Goal: Task Accomplishment & Management: Complete application form

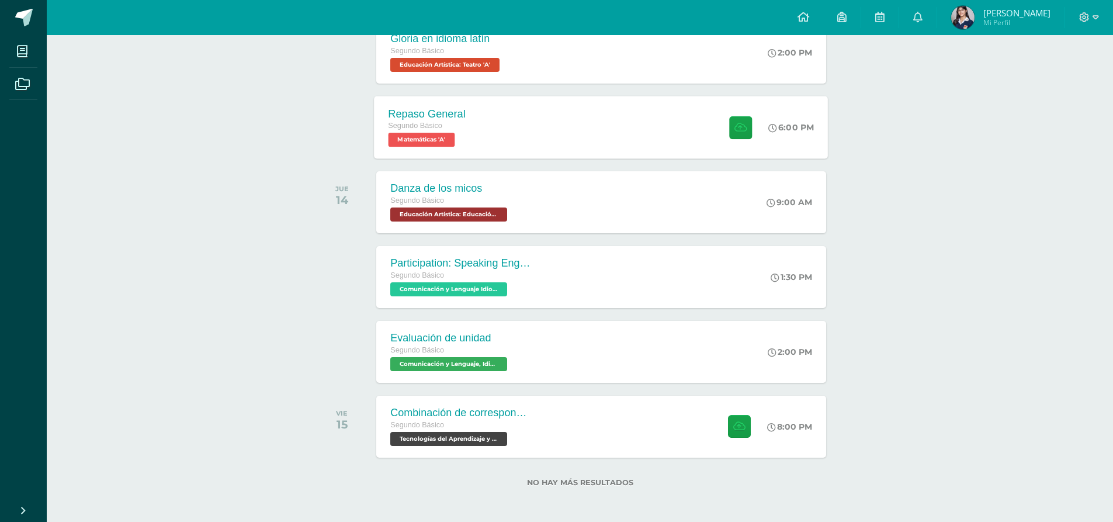
scroll to position [436, 0]
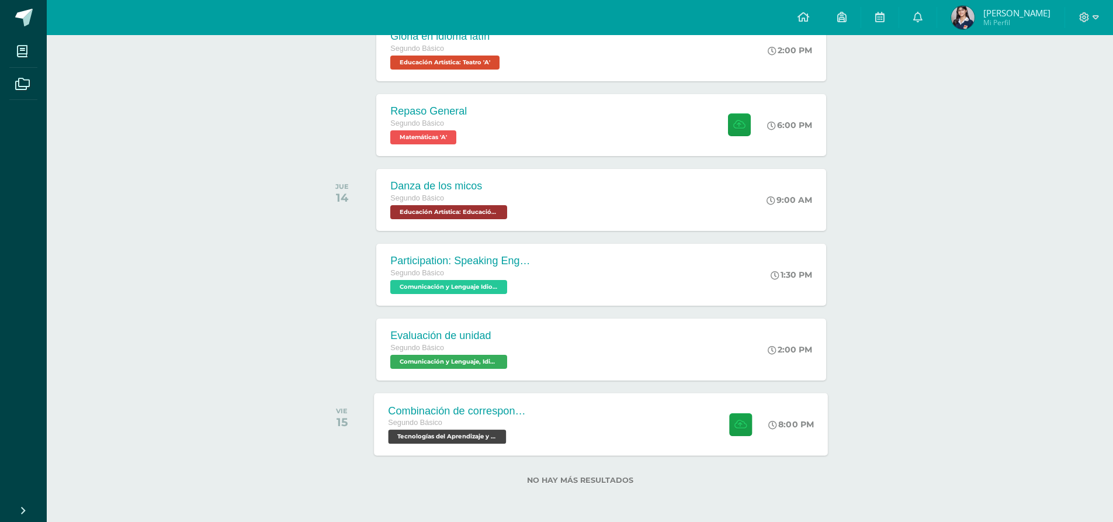
click at [577, 427] on div "Combinación de correspondencia Segundo Básico Tecnologías del Aprendizaje y la …" at bounding box center [602, 424] width 454 height 63
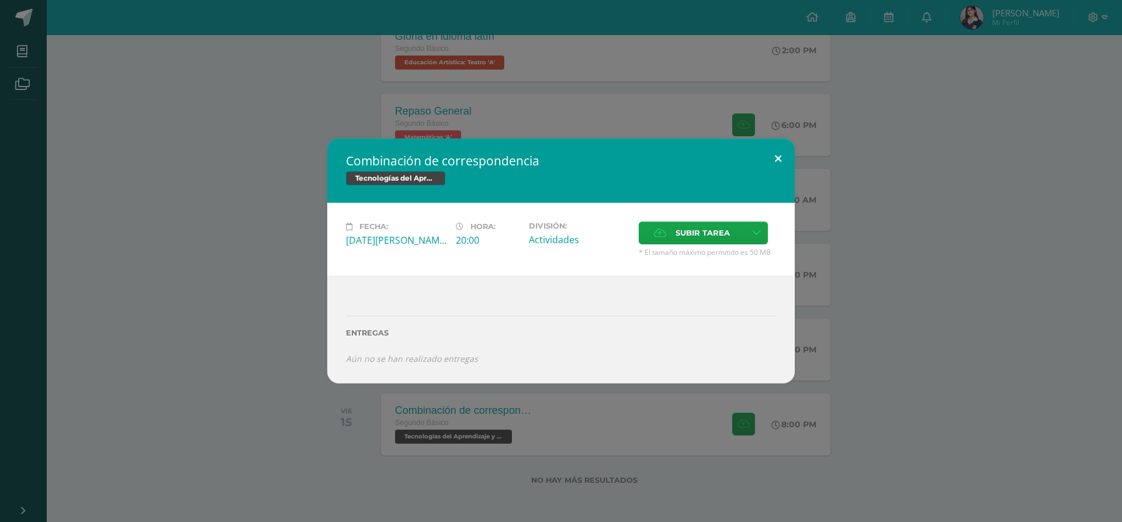
click at [777, 161] on button at bounding box center [778, 159] width 33 height 40
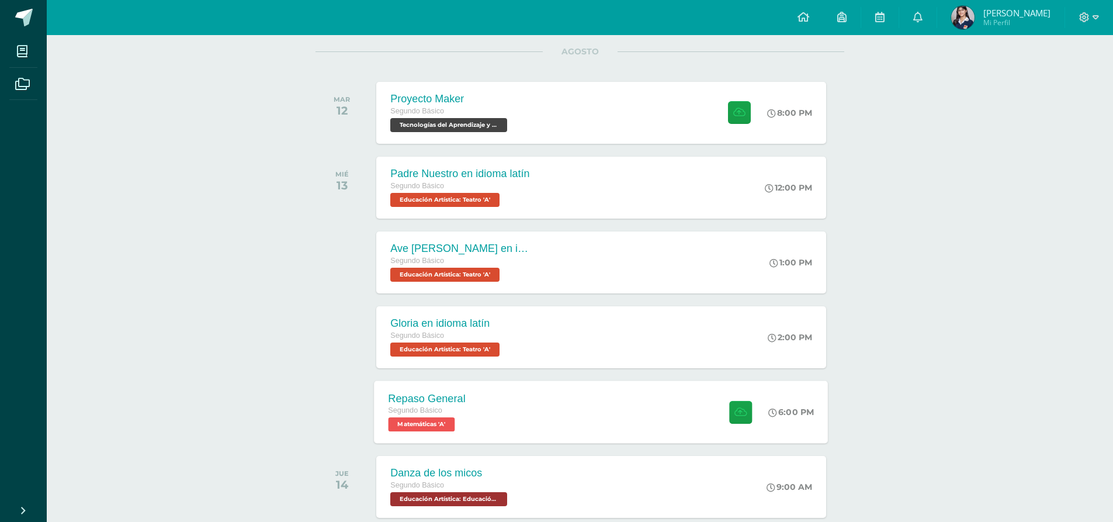
scroll to position [144, 0]
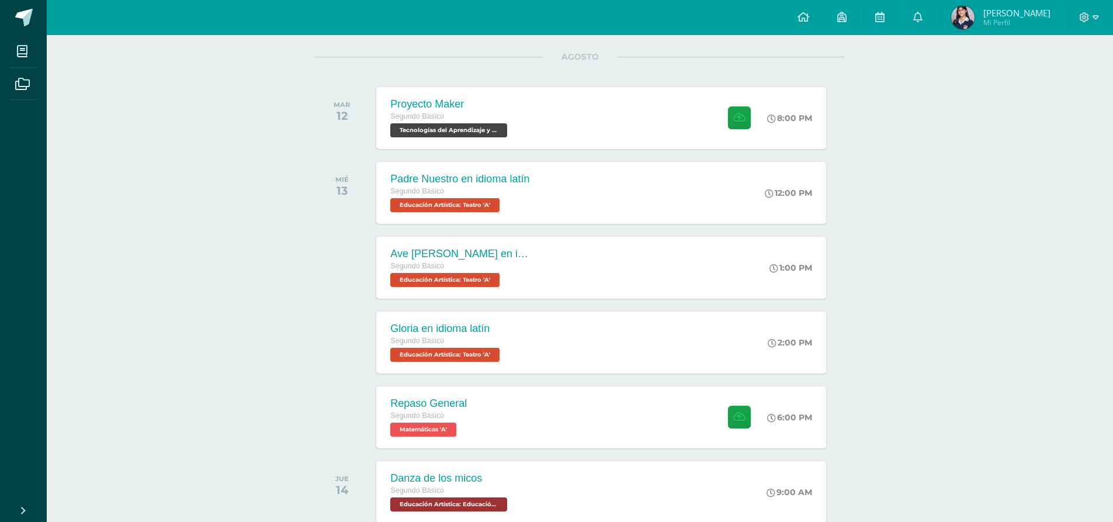
click at [981, 22] on span "Sophia del Pilar Mi Perfil" at bounding box center [1001, 17] width 104 height 23
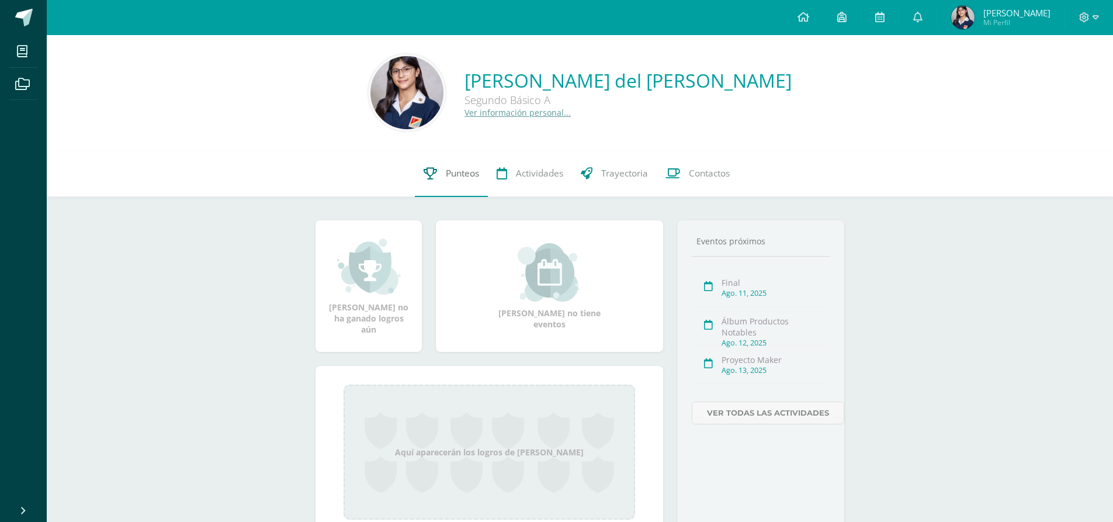
click at [459, 180] on link "Punteos" at bounding box center [451, 173] width 73 height 47
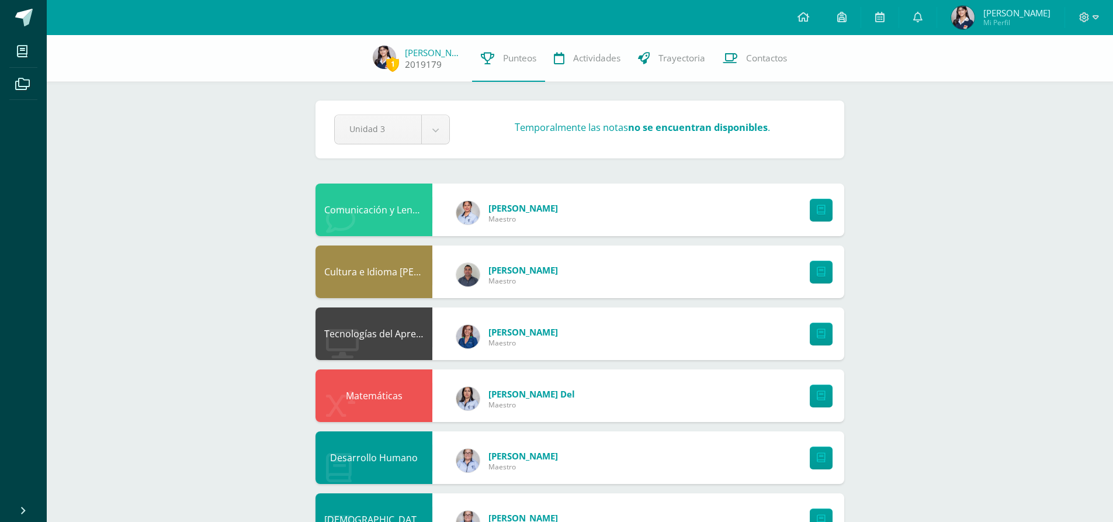
click at [441, 59] on div "2019179" at bounding box center [434, 64] width 58 height 12
click at [430, 57] on link "[PERSON_NAME]" at bounding box center [434, 53] width 58 height 12
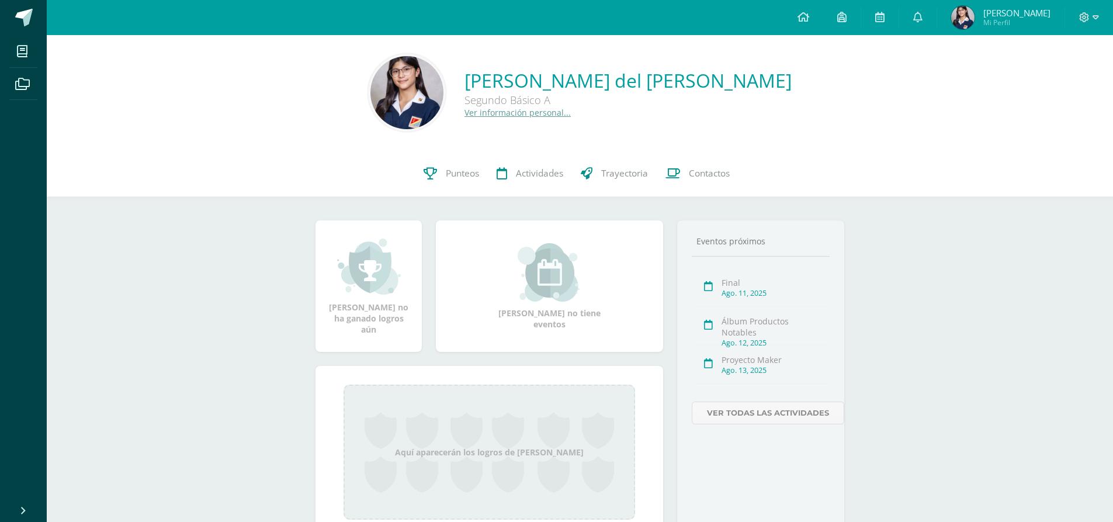
scroll to position [54, 0]
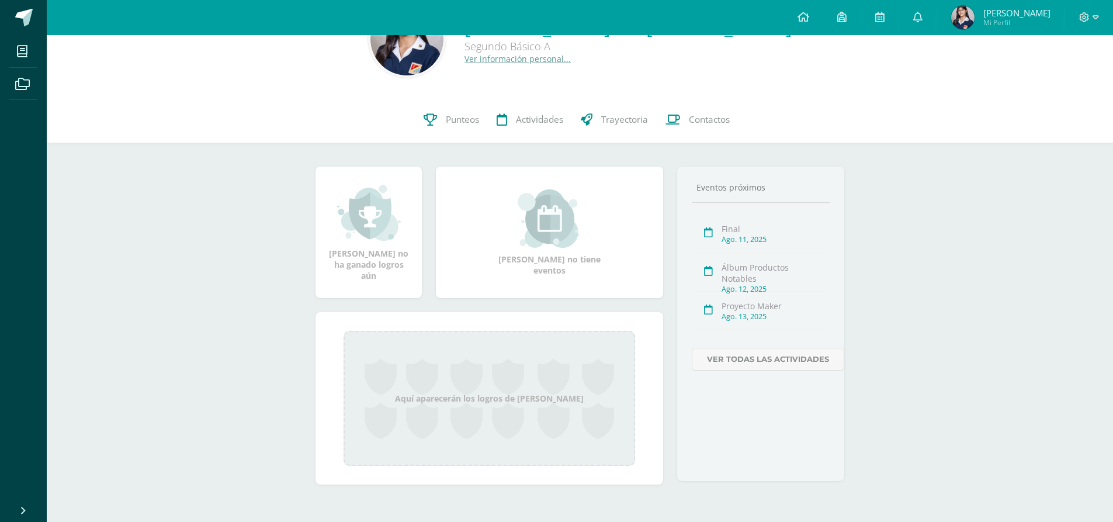
click at [781, 420] on div "Maestros Compañeros Eventos próximos Final Ago. 11, 2025 Álbum Productos Notabl…" at bounding box center [760, 324] width 167 height 314
click at [727, 130] on link "Contactos" at bounding box center [698, 119] width 82 height 47
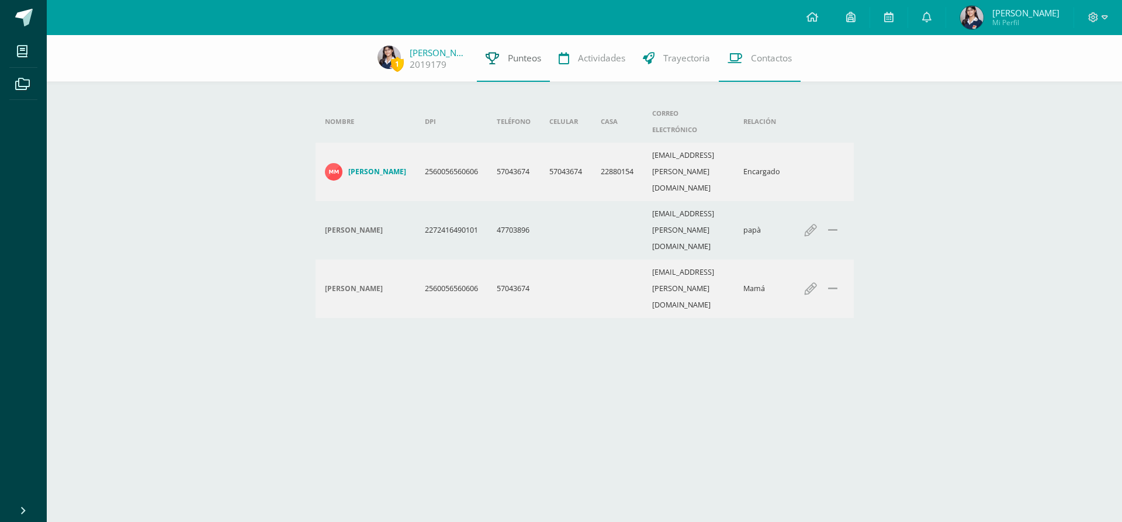
click at [499, 55] on link "Punteos" at bounding box center [513, 58] width 73 height 47
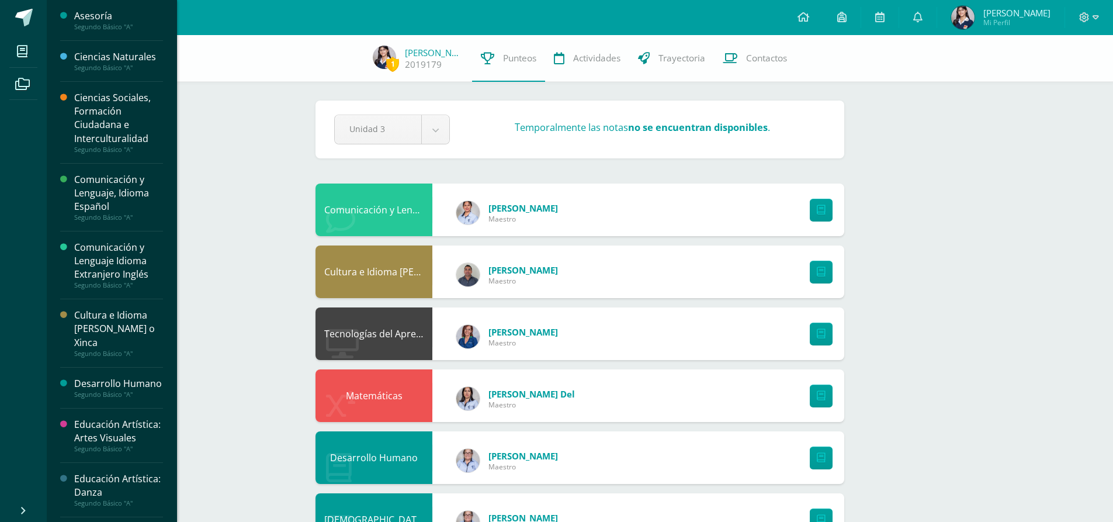
click at [8, 53] on li "Mis cursos" at bounding box center [23, 51] width 47 height 33
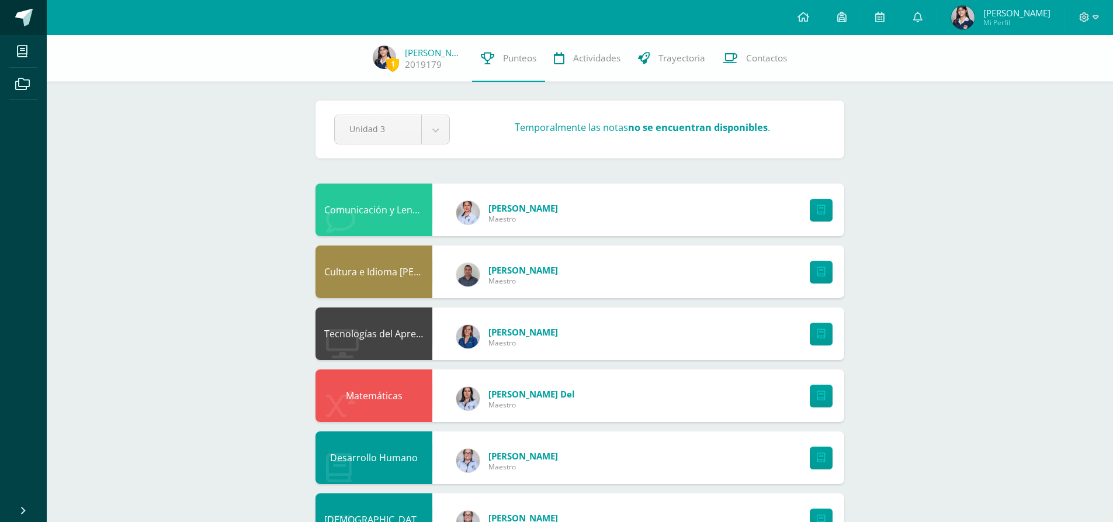
click at [24, 7] on link at bounding box center [23, 17] width 47 height 35
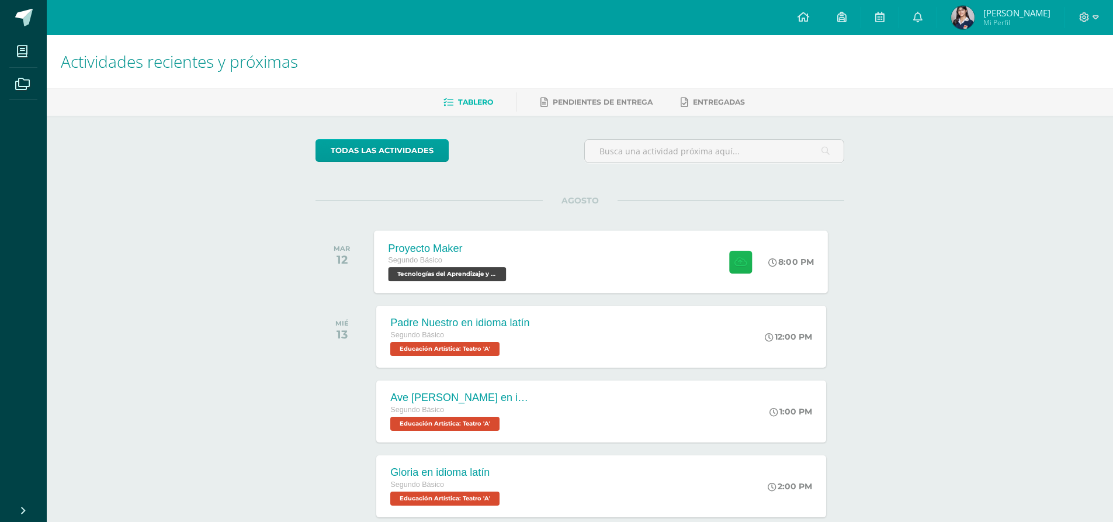
click at [729, 264] on button at bounding box center [740, 261] width 23 height 23
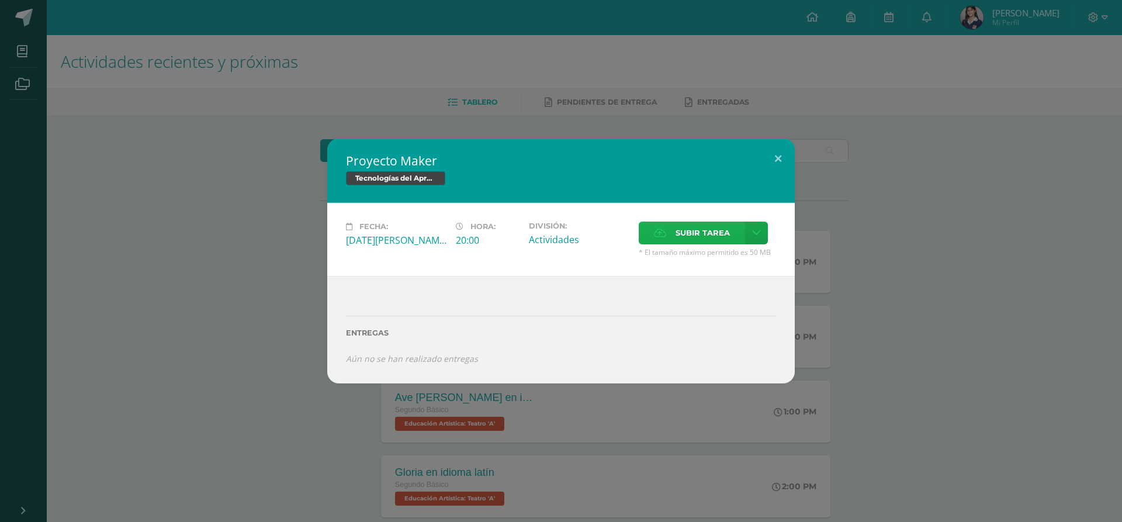
click at [671, 227] on label "Subir tarea" at bounding box center [692, 233] width 106 height 23
click at [0, 0] on input "Subir tarea" at bounding box center [0, 0] width 0 height 0
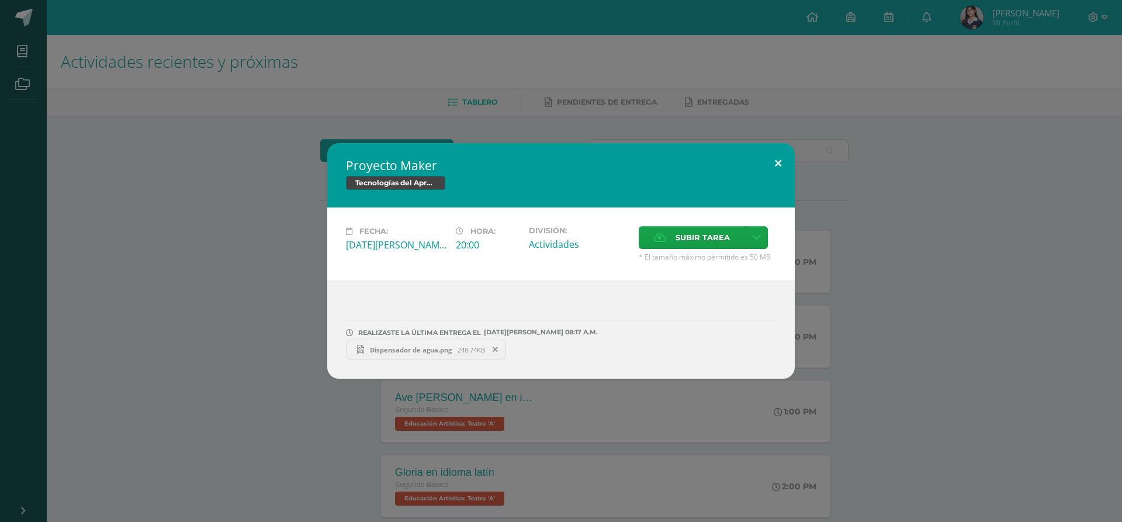
click at [770, 162] on button at bounding box center [778, 163] width 33 height 40
